Goal: Information Seeking & Learning: Learn about a topic

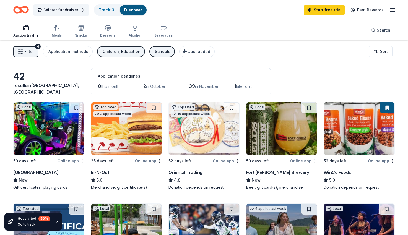
scroll to position [12, 0]
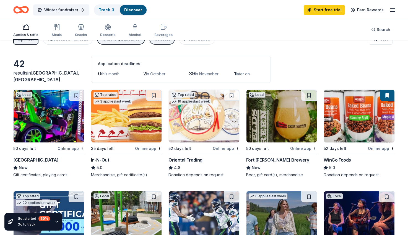
click at [189, 159] on div "Oriental Trading" at bounding box center [185, 159] width 34 height 7
click at [190, 128] on img at bounding box center [204, 116] width 71 height 53
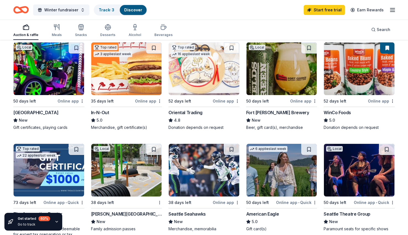
scroll to position [60, 0]
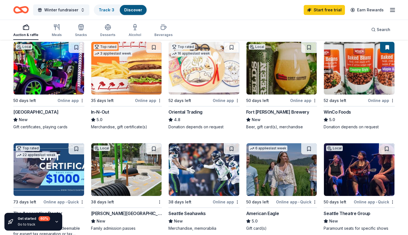
click at [193, 110] on div "Oriental Trading" at bounding box center [185, 111] width 34 height 7
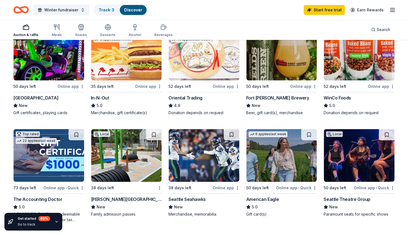
scroll to position [78, 0]
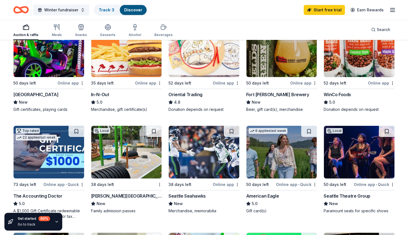
click at [219, 74] on img at bounding box center [204, 50] width 71 height 53
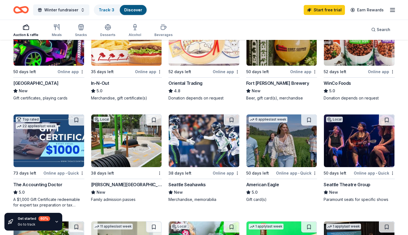
scroll to position [93, 0]
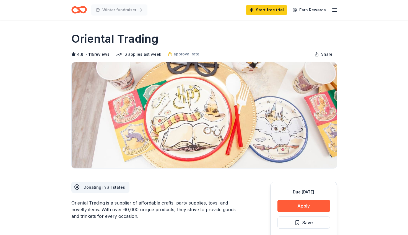
scroll to position [11, 0]
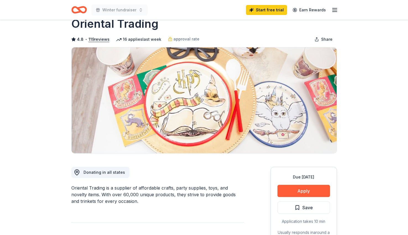
scroll to position [16, 0]
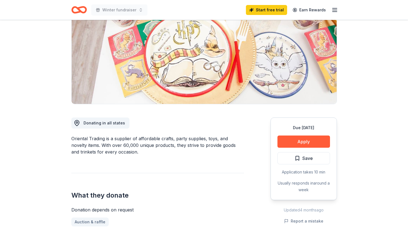
scroll to position [65, 0]
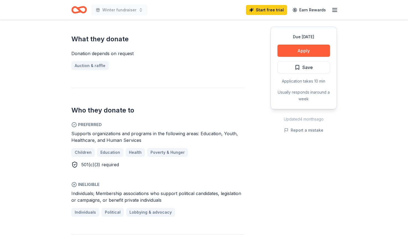
scroll to position [222, 0]
